Goal: Task Accomplishment & Management: Manage account settings

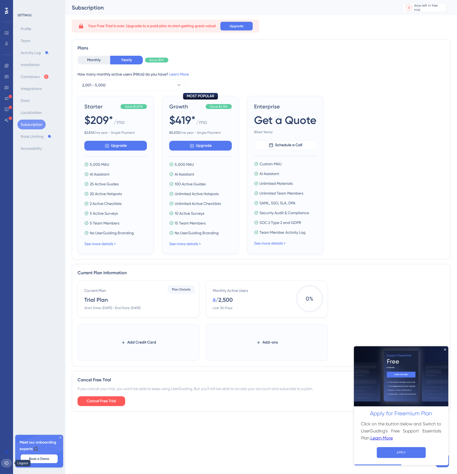
click at [8, 468] on button at bounding box center [6, 463] width 11 height 9
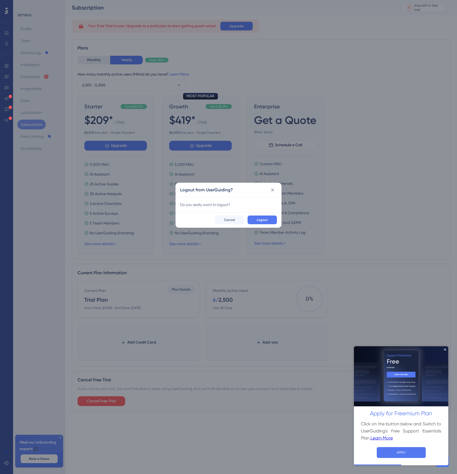
click at [257, 215] on div "Logout Cancel" at bounding box center [229, 219] width 106 height 15
click at [257, 220] on button "Logout" at bounding box center [262, 220] width 29 height 9
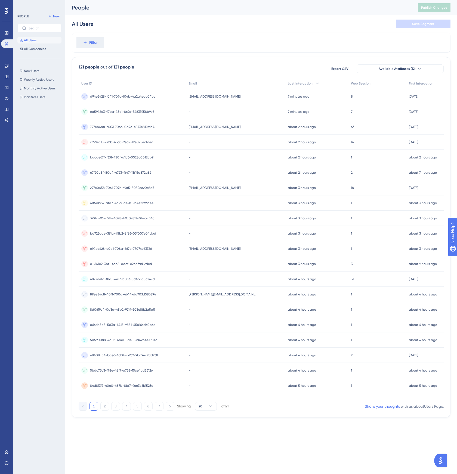
click at [132, 296] on span "89ee54c8-40f1-700d-4644-da703d586894" at bounding box center [123, 294] width 66 height 4
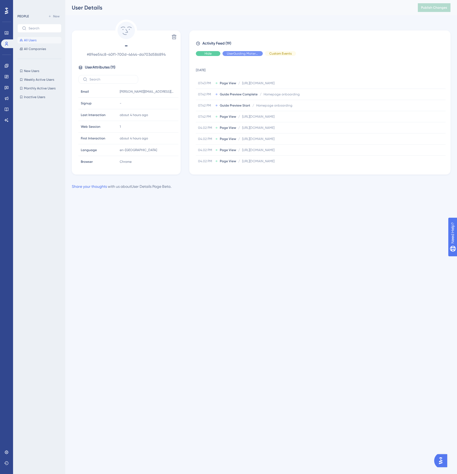
click at [210, 55] on span "Hide" at bounding box center [208, 53] width 7 height 4
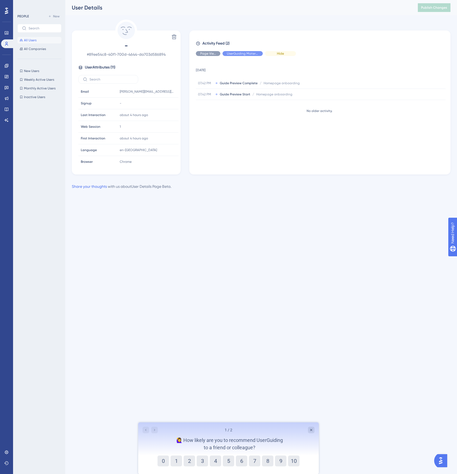
click at [270, 56] on div "Hide" at bounding box center [280, 53] width 31 height 5
